Goal: Task Accomplishment & Management: Use online tool/utility

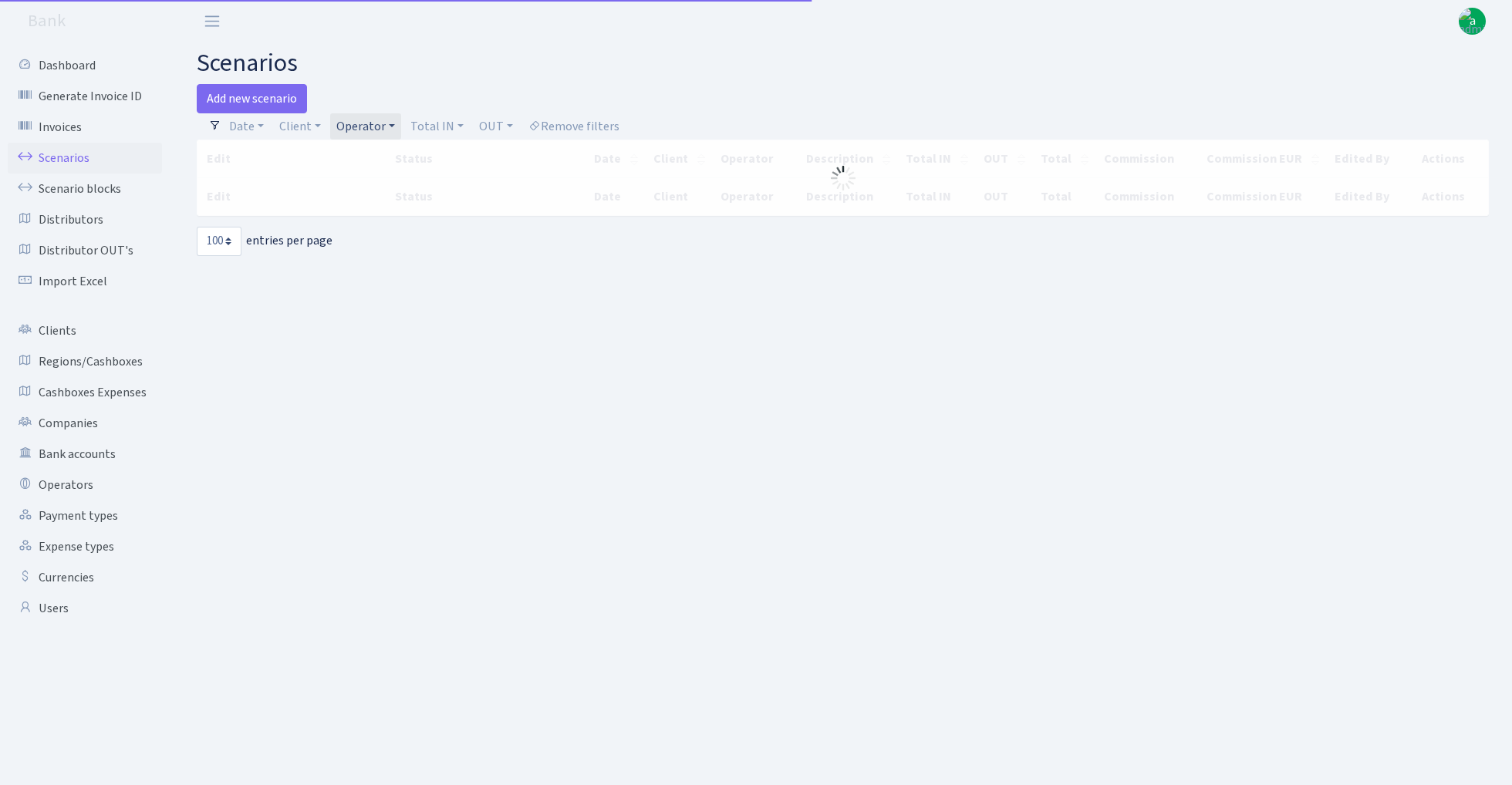
select select "100"
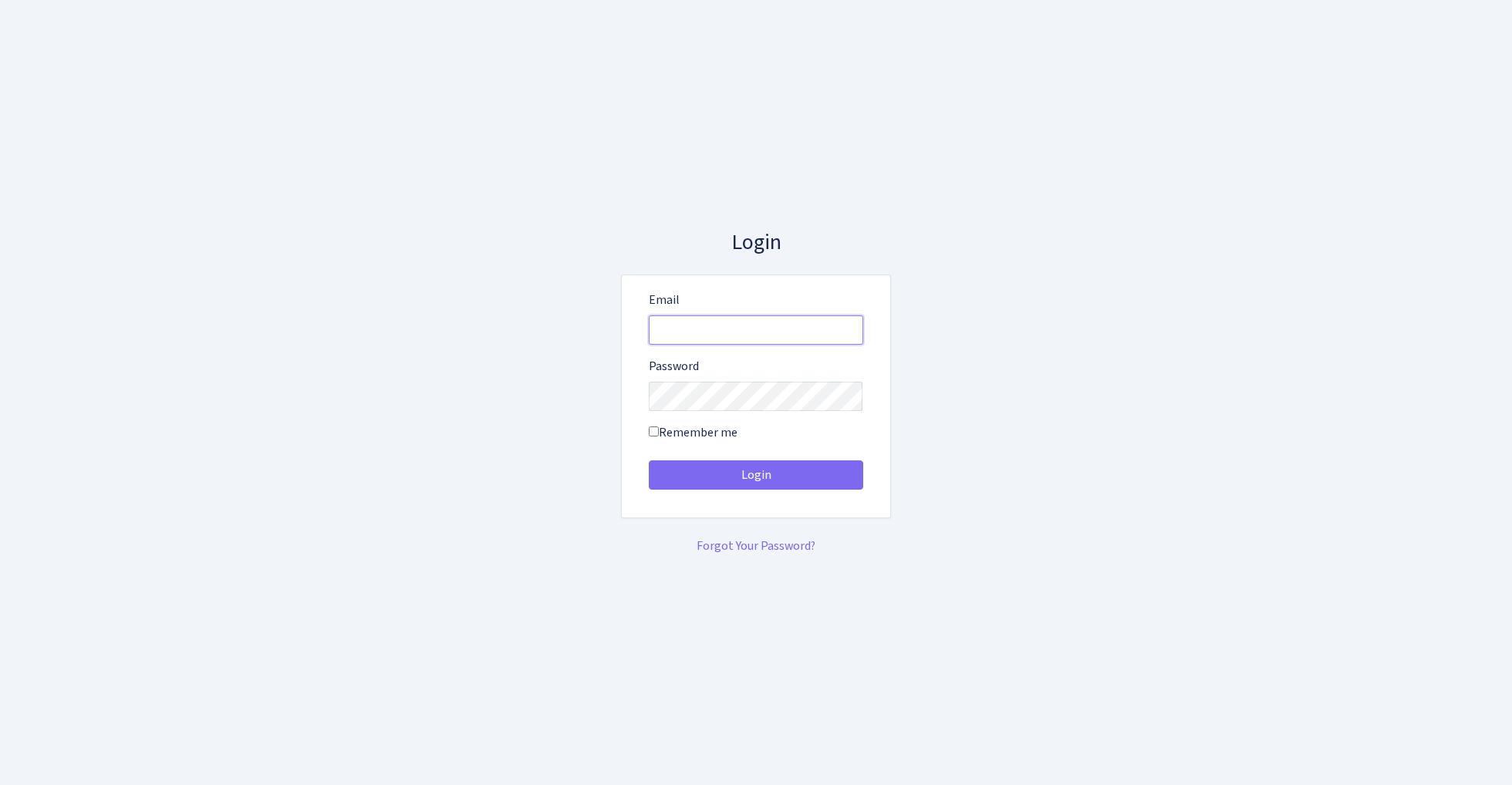
type input "admin@bank.com"
click at [755, 475] on button "Login" at bounding box center [756, 475] width 214 height 29
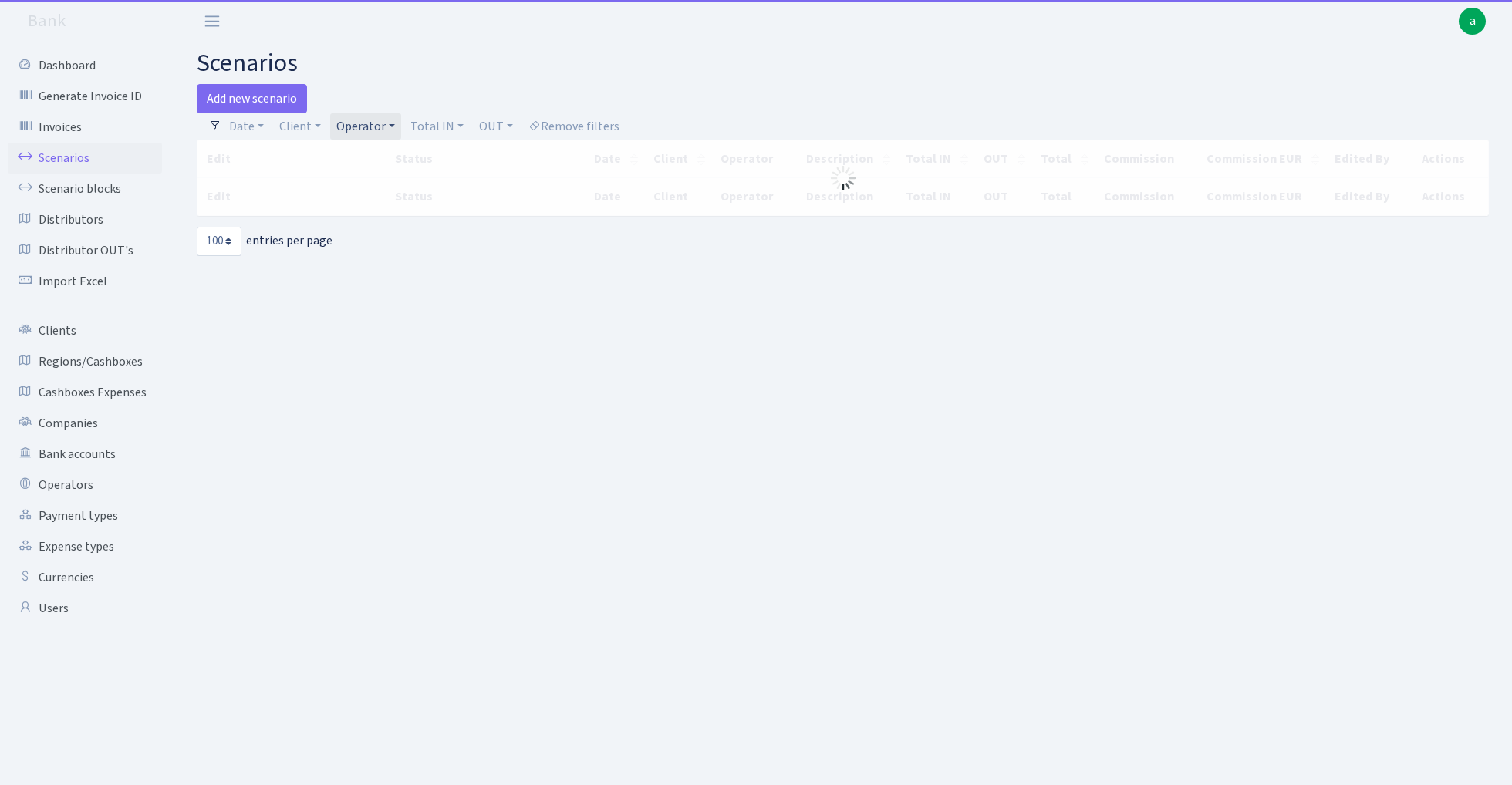
select select "100"
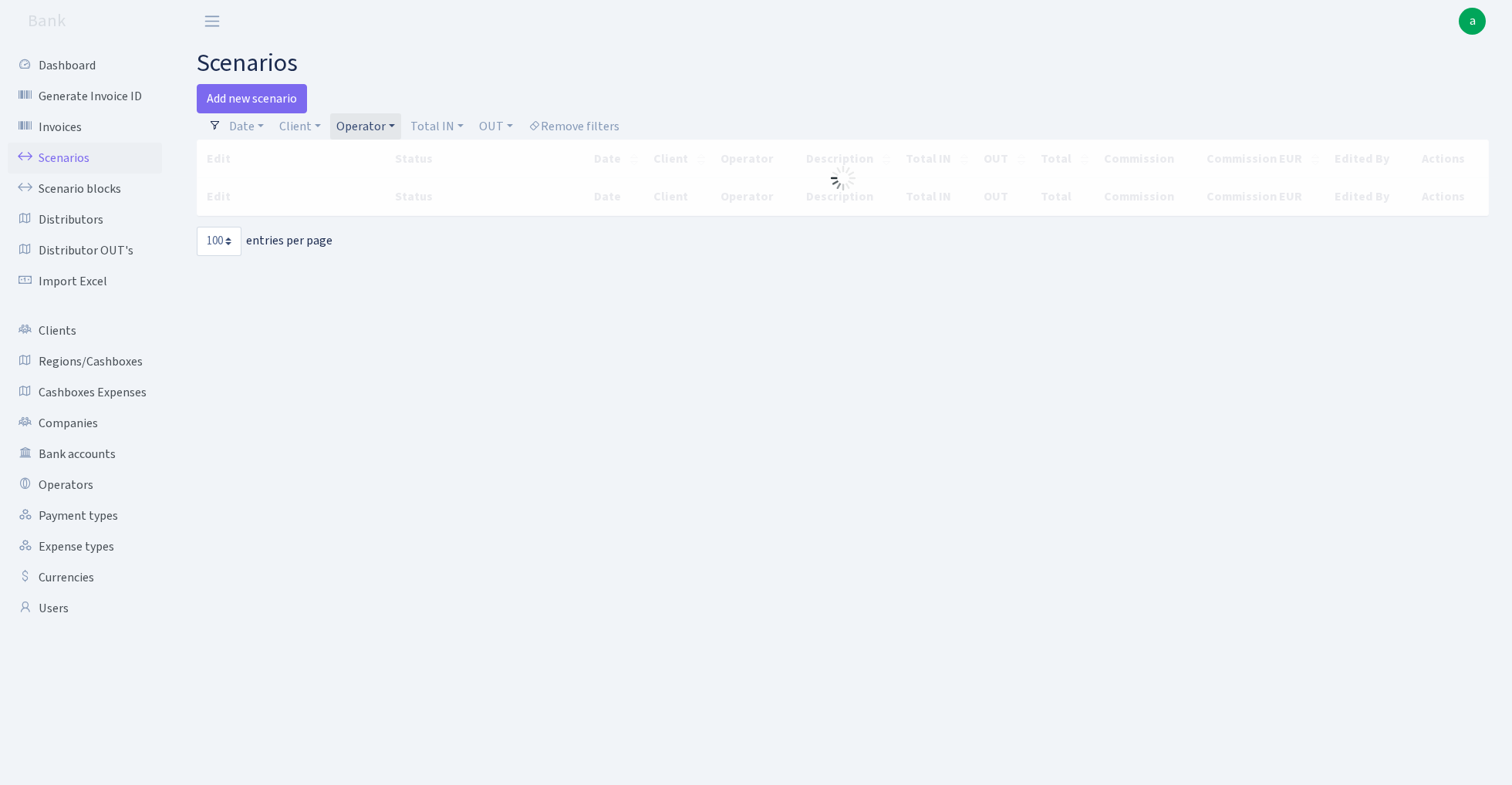
click at [375, 127] on link "Operator" at bounding box center [365, 126] width 71 height 27
click at [379, 189] on input "search" at bounding box center [391, 181] width 114 height 24
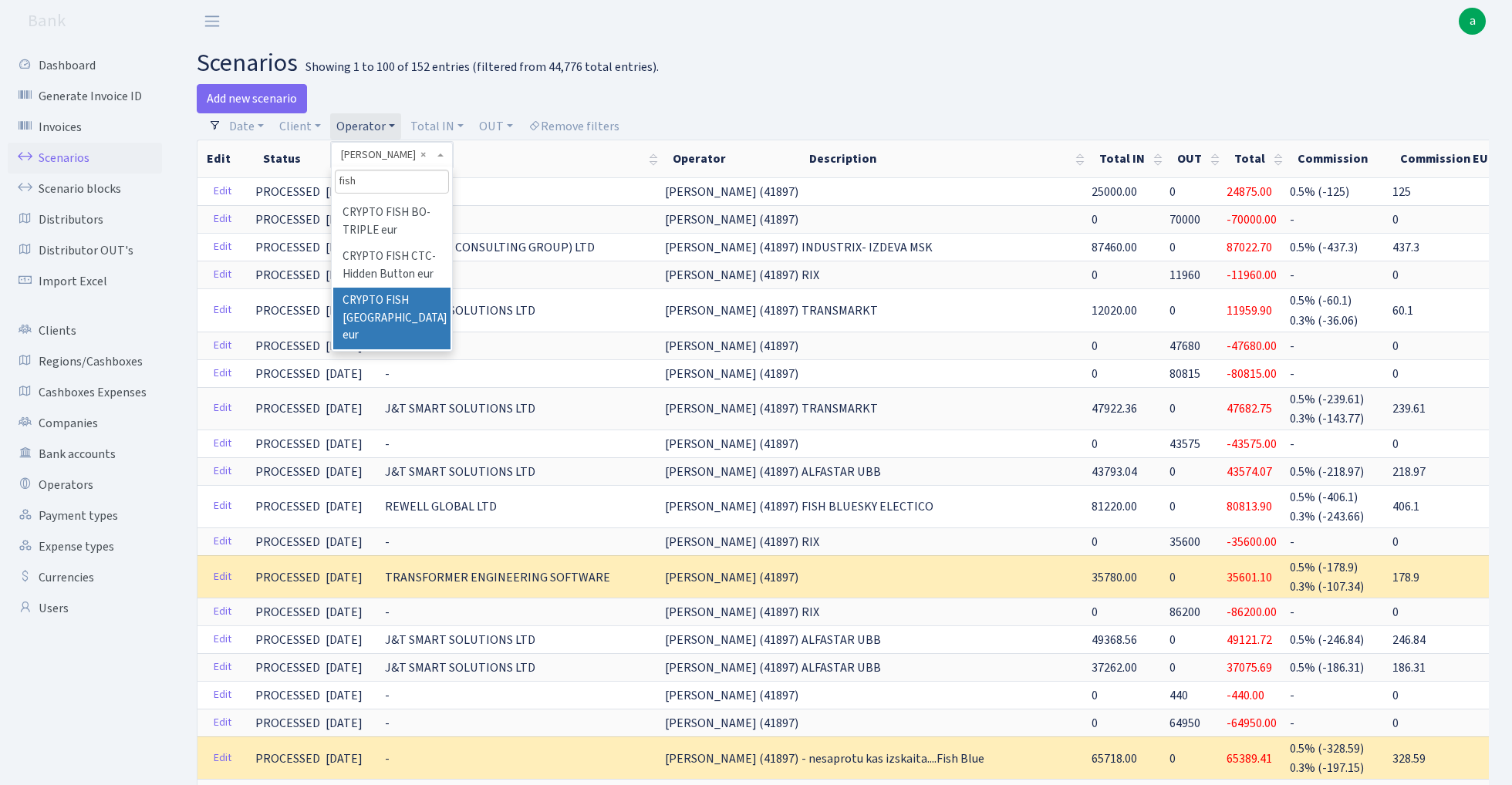
scroll to position [0, 0]
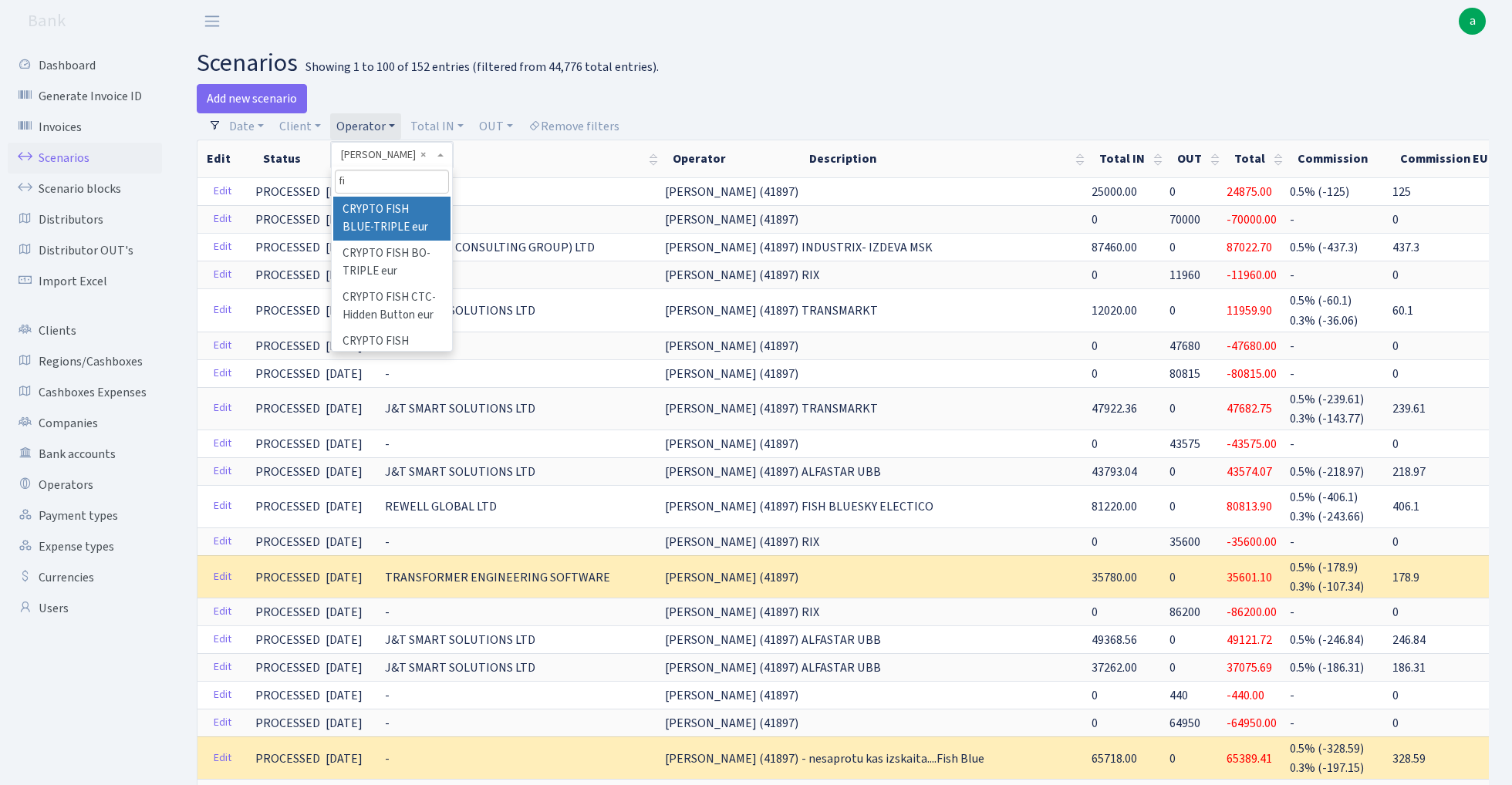
type input "f"
type input "FISH"
click at [740, 100] on div "Add new scenario" at bounding box center [514, 99] width 635 height 29
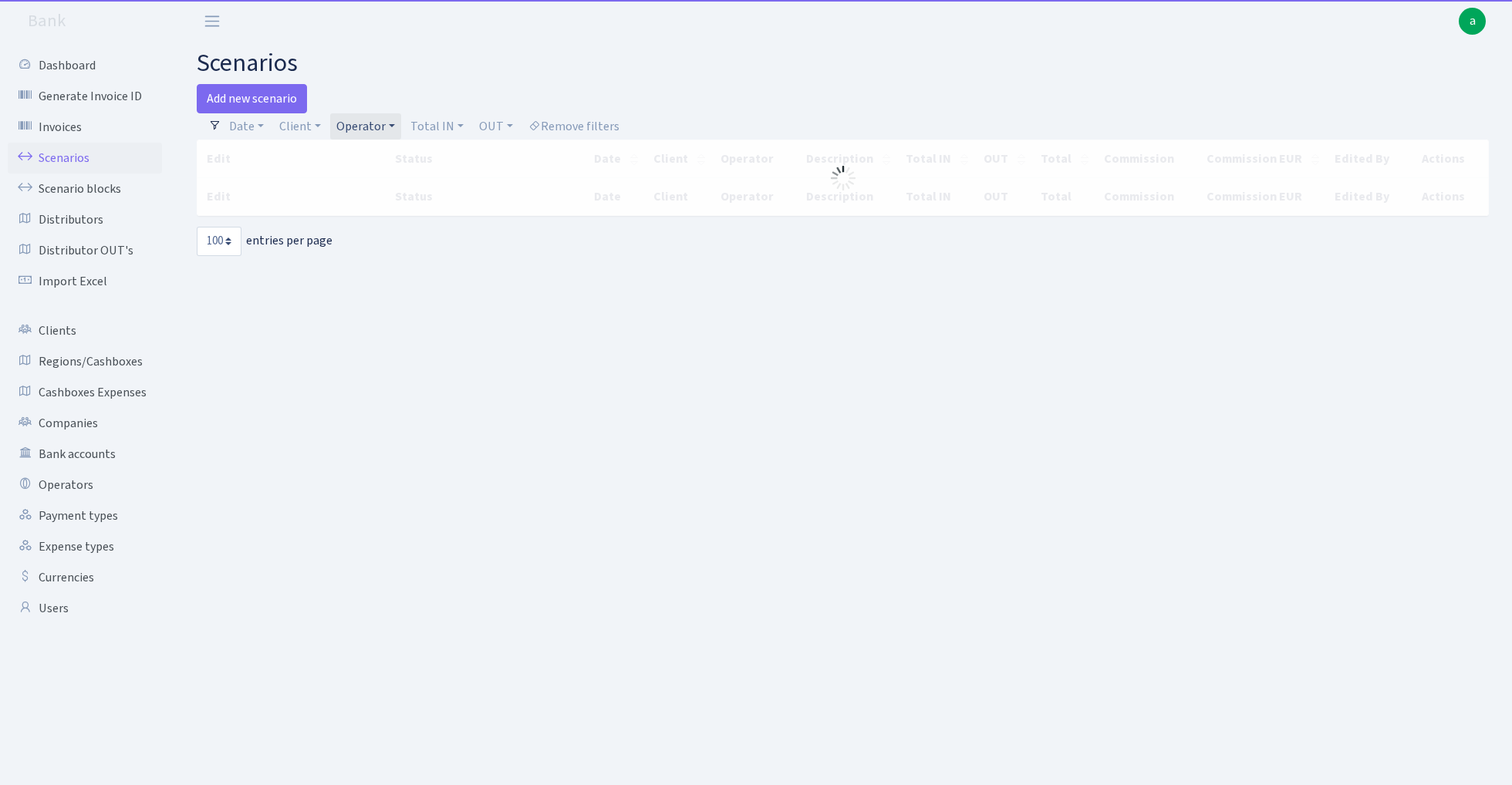
select select "100"
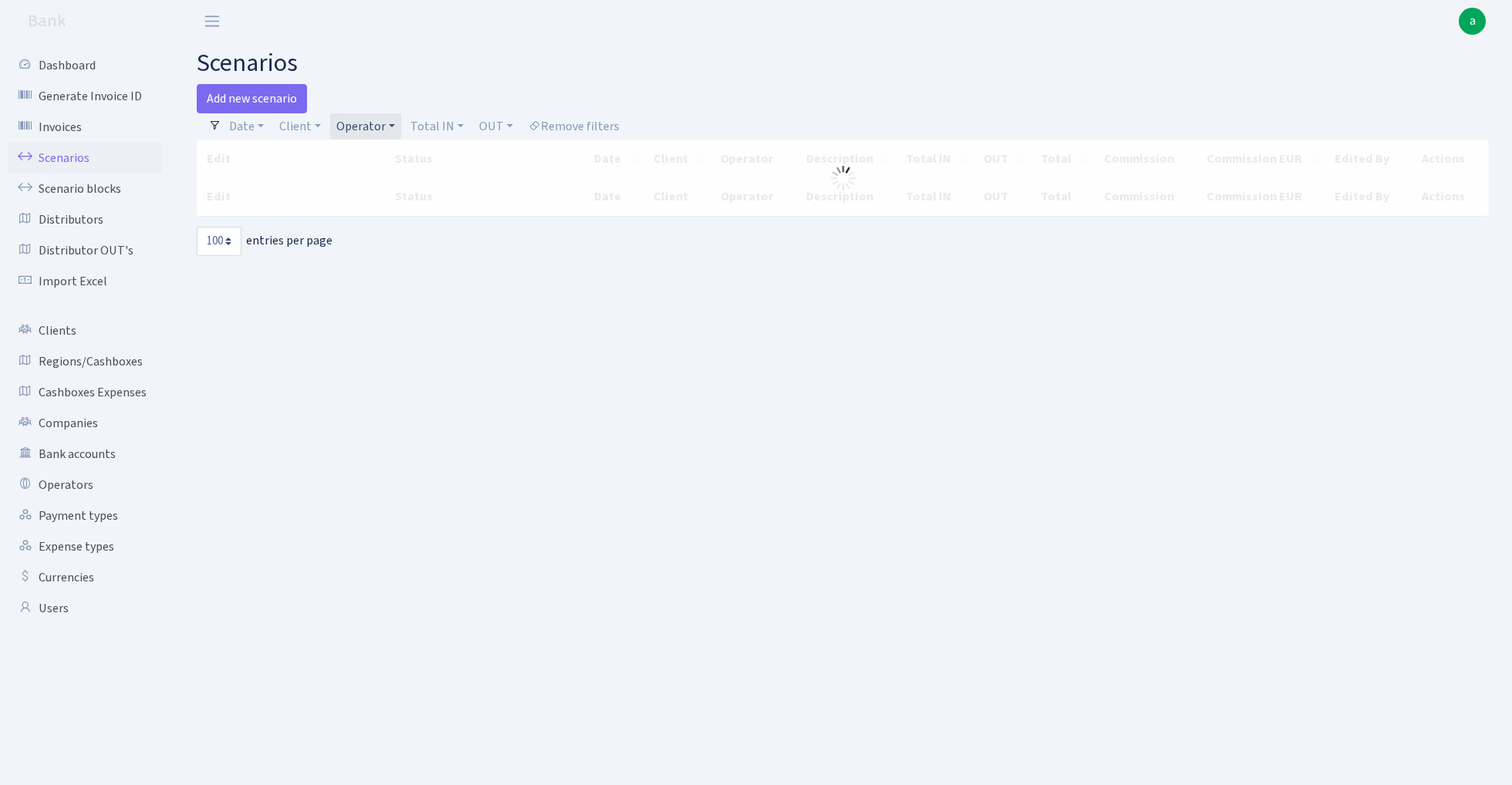
click at [371, 125] on link "Operator" at bounding box center [365, 126] width 71 height 27
click at [374, 182] on input "search" at bounding box center [391, 181] width 114 height 24
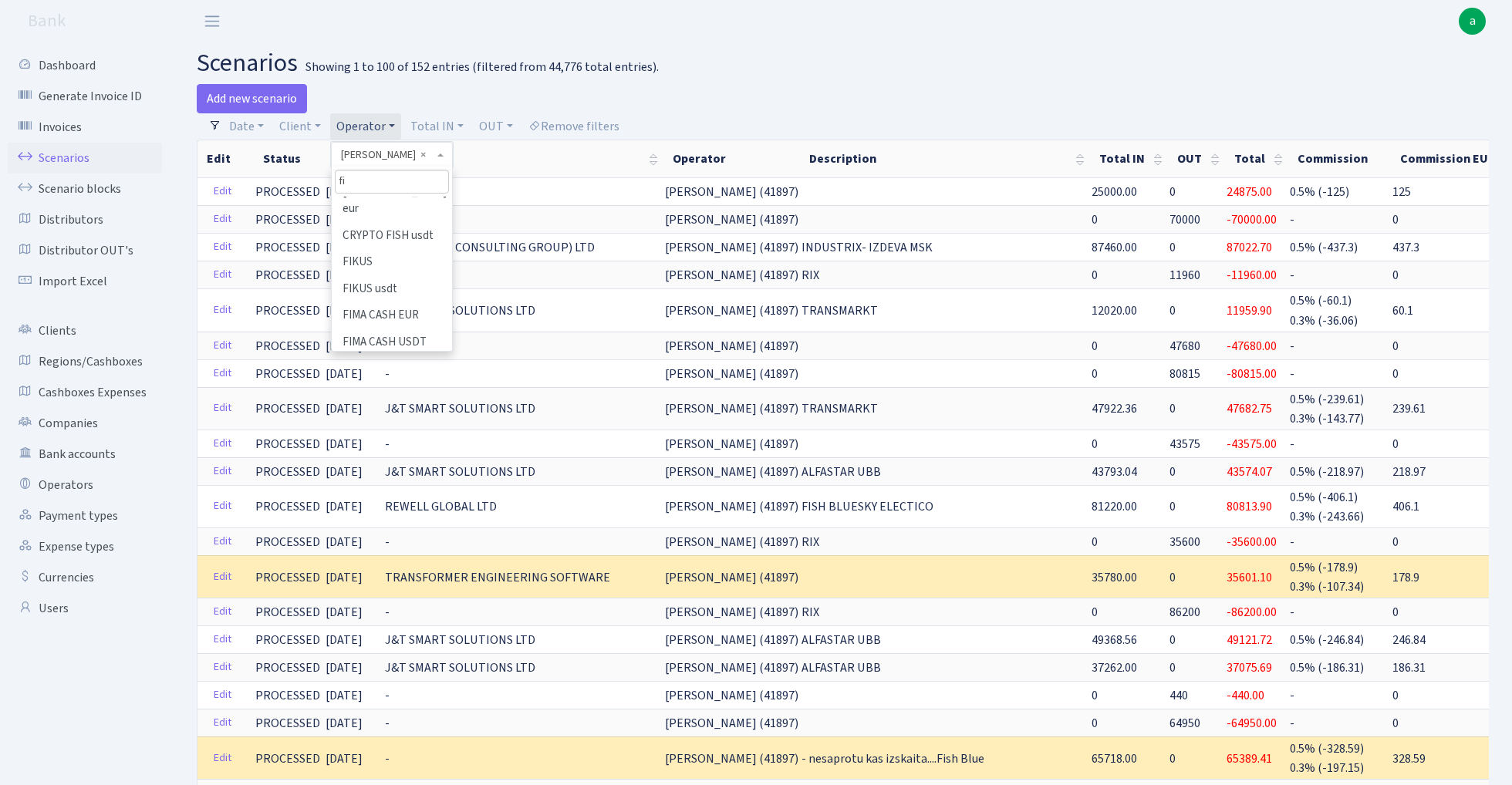
scroll to position [192, 0]
type input "fis"
select select "44"
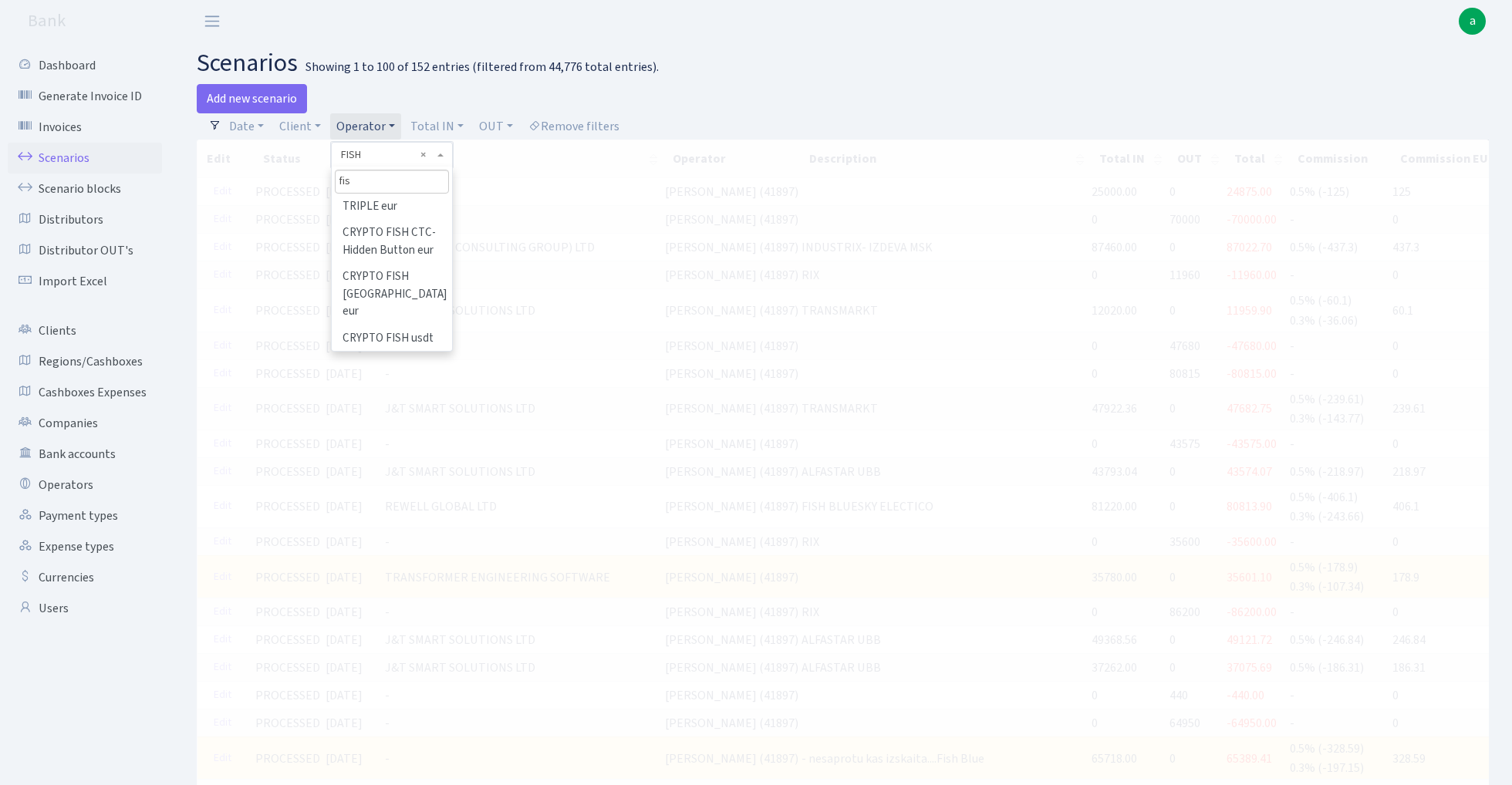
type input "fis"
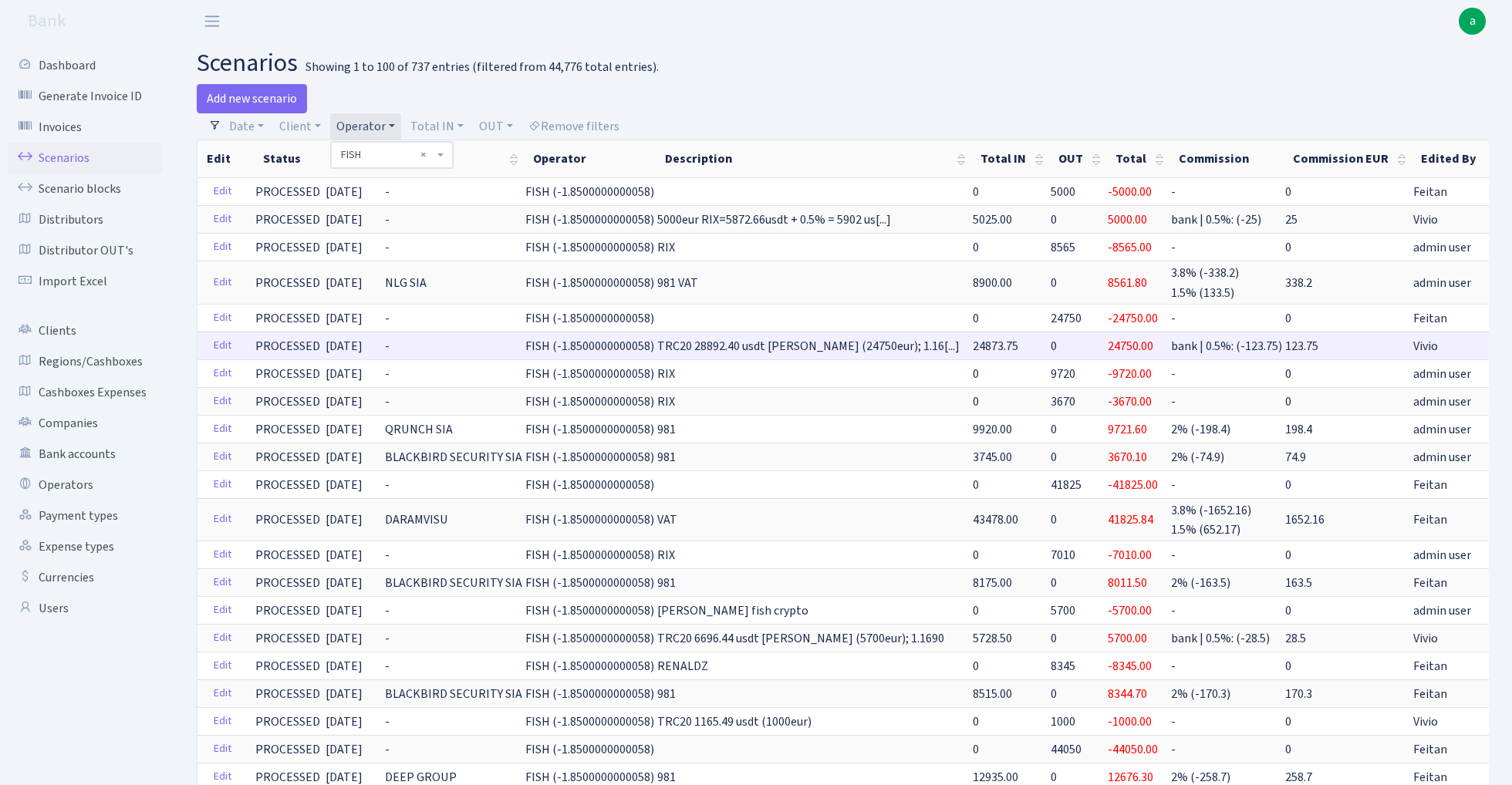
click at [1108, 340] on span "24750.00" at bounding box center [1131, 346] width 46 height 17
copy span "24750.00"
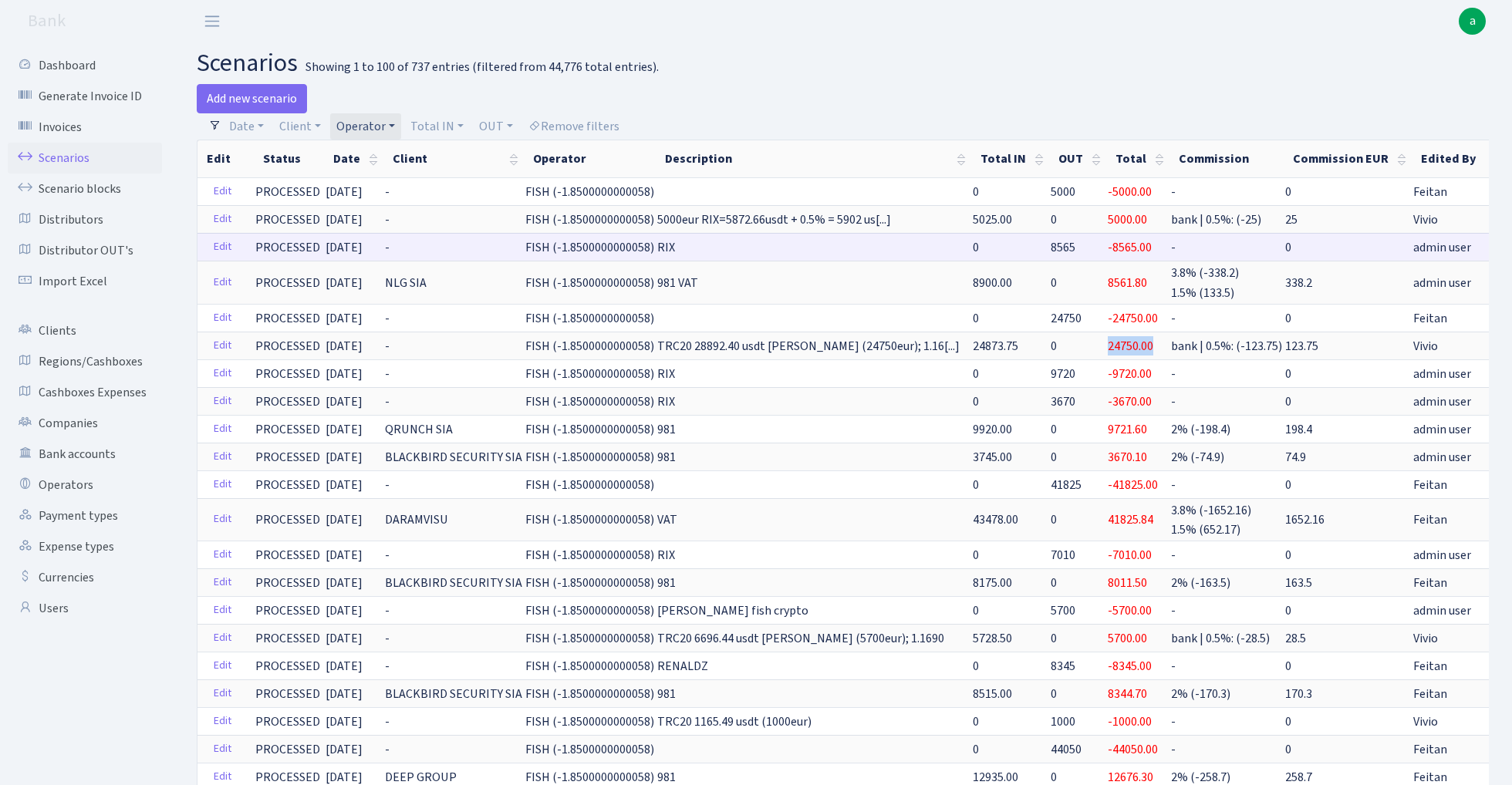
click at [1050, 247] on span "8565" at bounding box center [1062, 247] width 25 height 17
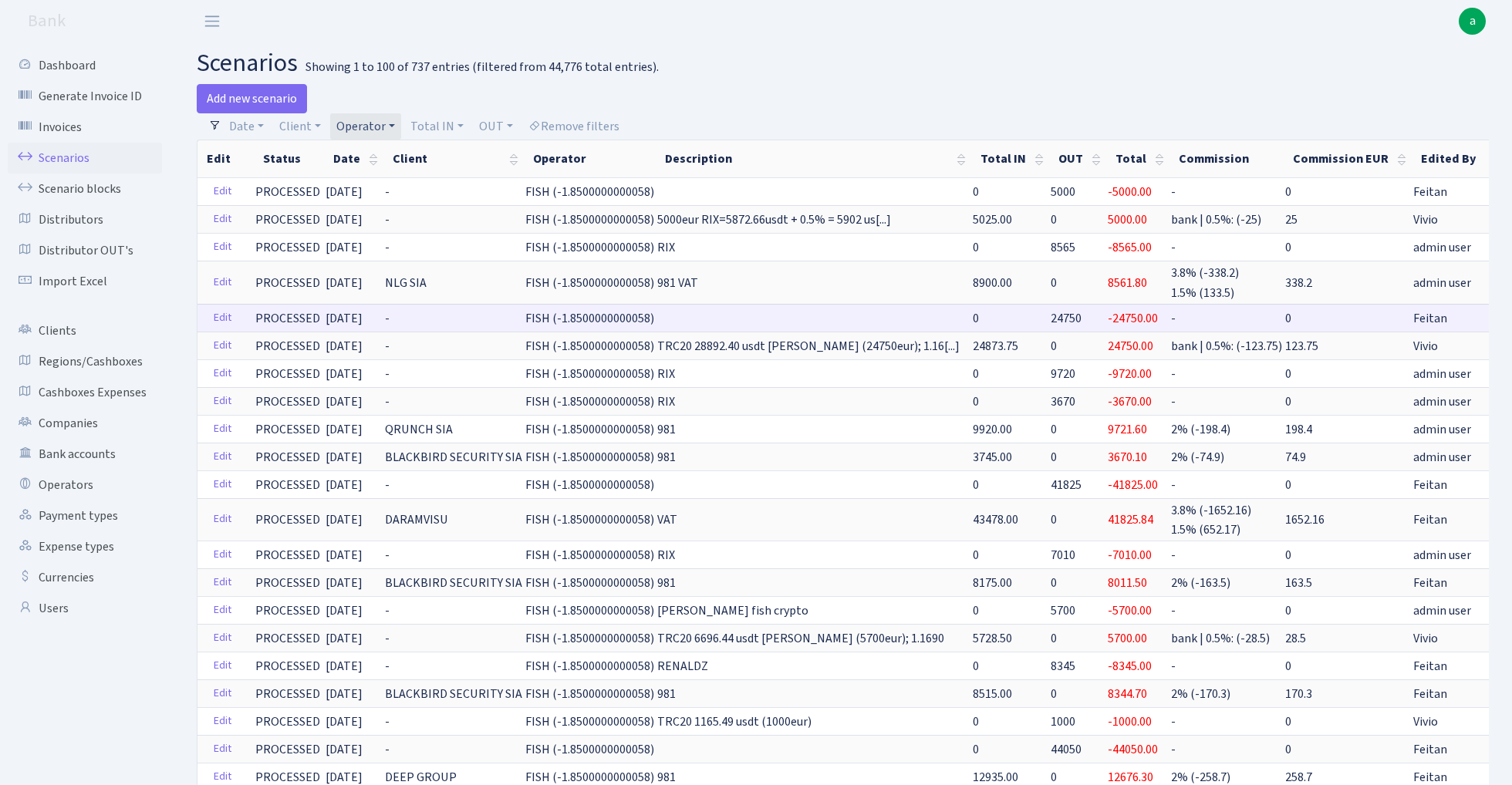
copy span "8565"
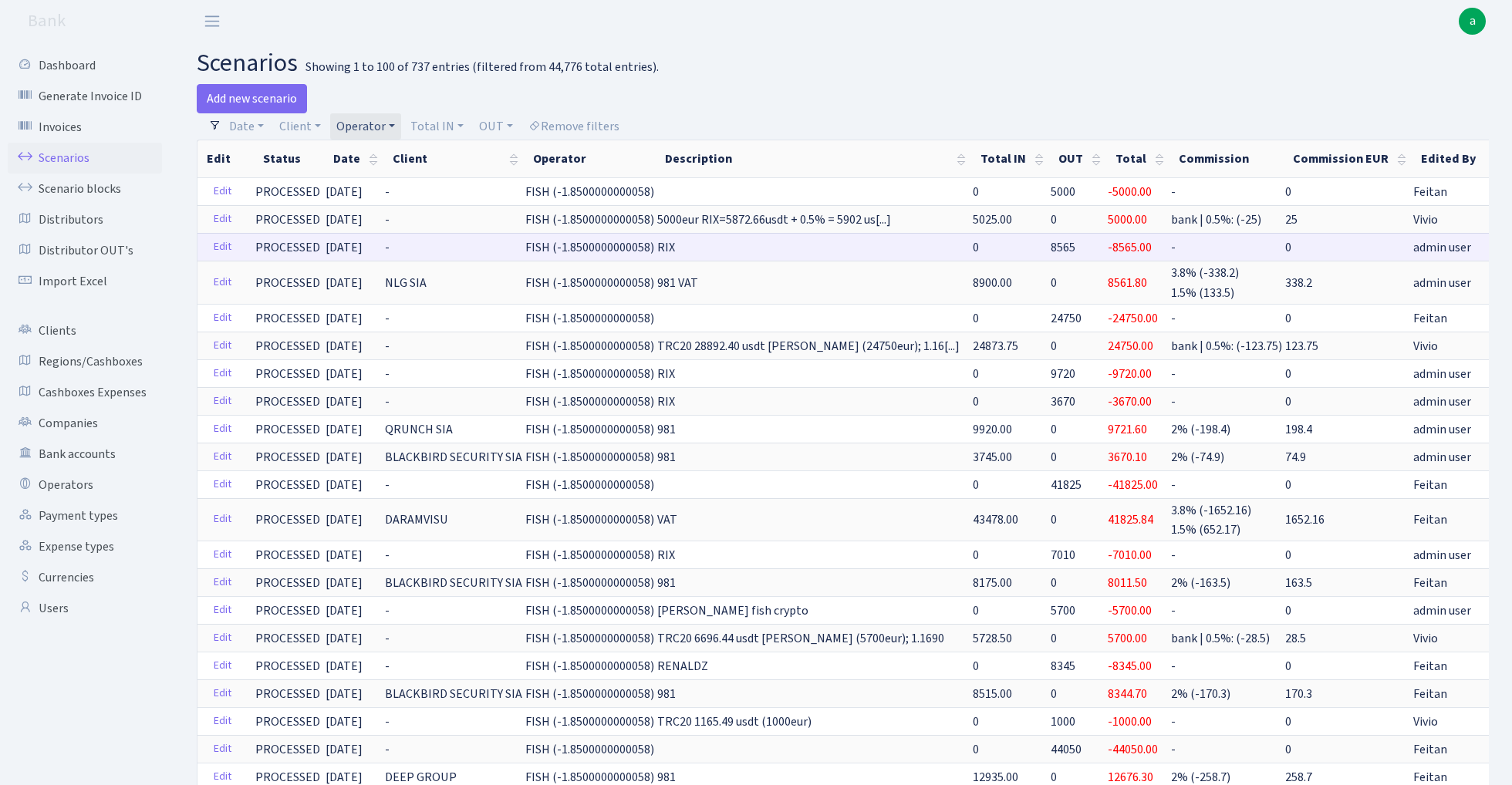
click at [1050, 253] on span "8565" at bounding box center [1062, 247] width 25 height 17
